Goal: Navigation & Orientation: Find specific page/section

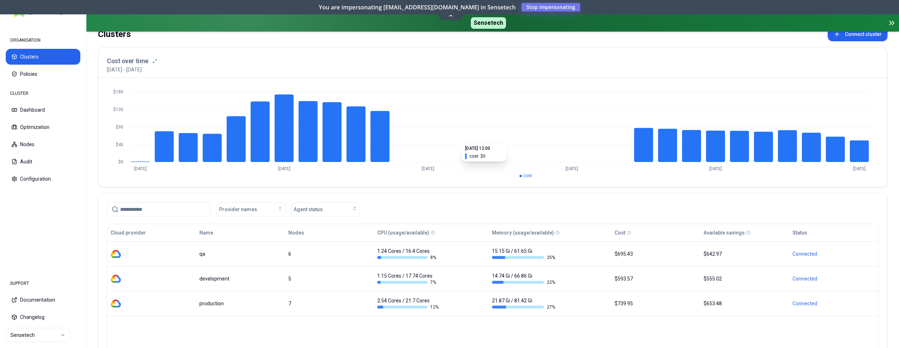
scroll to position [37, 0]
click at [48, 333] on html "ORGANISATION Clusters Policies CLUSTER Dashboard Optimization Nodes Audit Confi…" at bounding box center [449, 174] width 899 height 348
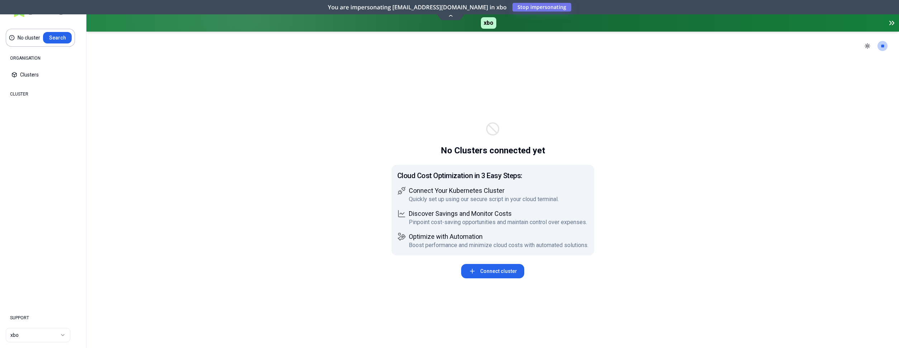
click at [22, 335] on html "No cluster Search ORGANISATION Clusters Policies CLUSTER Dashboard Optimization…" at bounding box center [449, 174] width 899 height 348
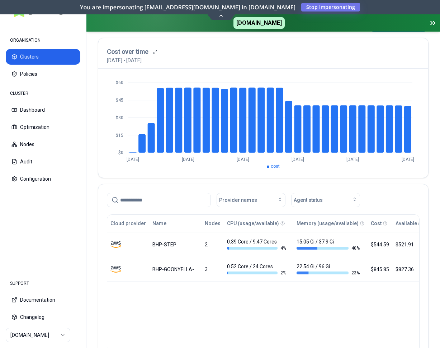
scroll to position [73, 0]
